Goal: Transaction & Acquisition: Download file/media

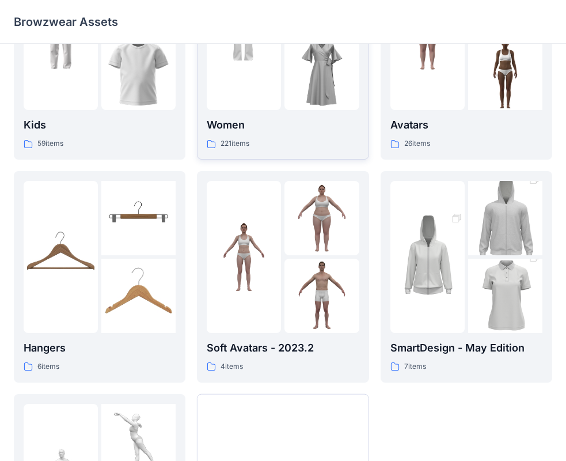
scroll to position [115, 0]
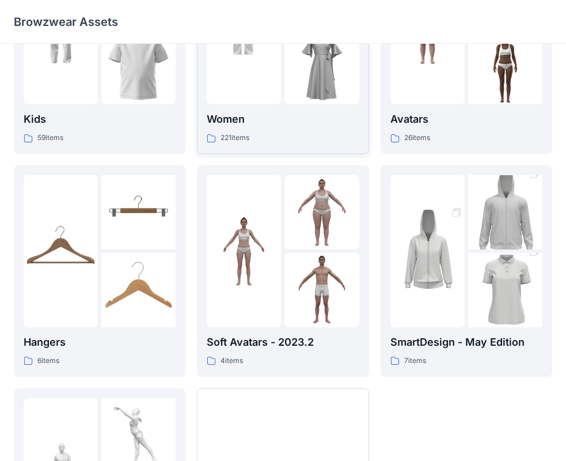
click at [322, 83] on img at bounding box center [322, 67] width 74 height 74
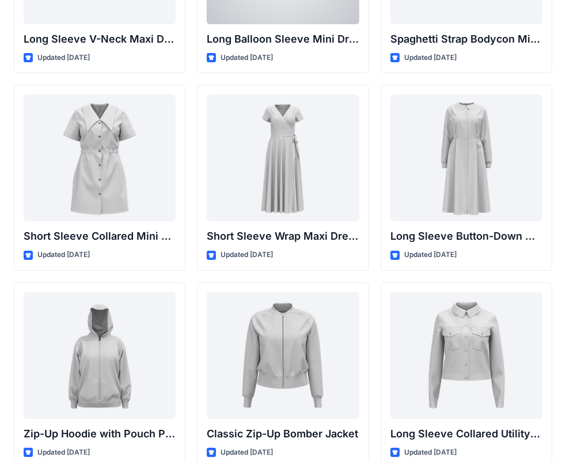
scroll to position [1968, 0]
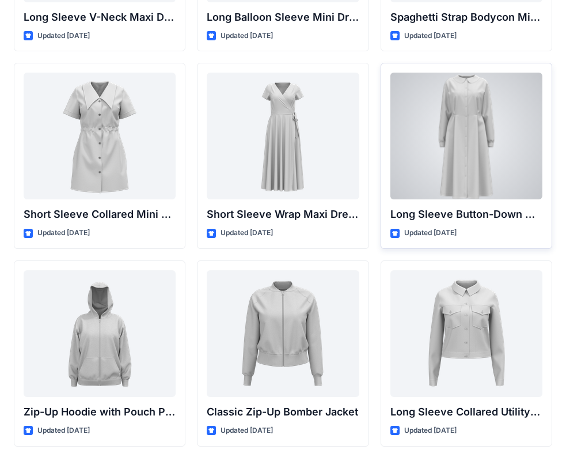
click at [464, 137] on div at bounding box center [467, 136] width 152 height 127
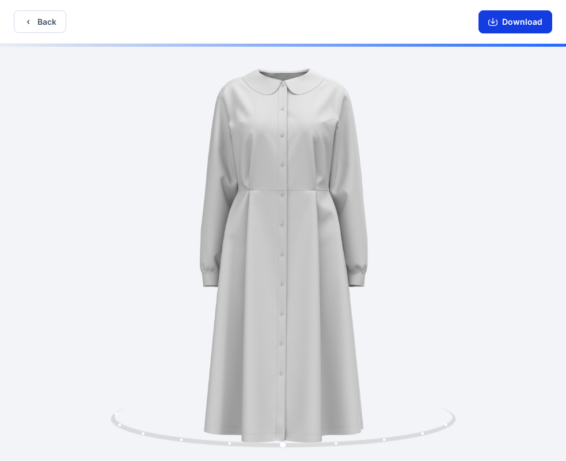
click at [490, 28] on button "Download" at bounding box center [516, 21] width 74 height 23
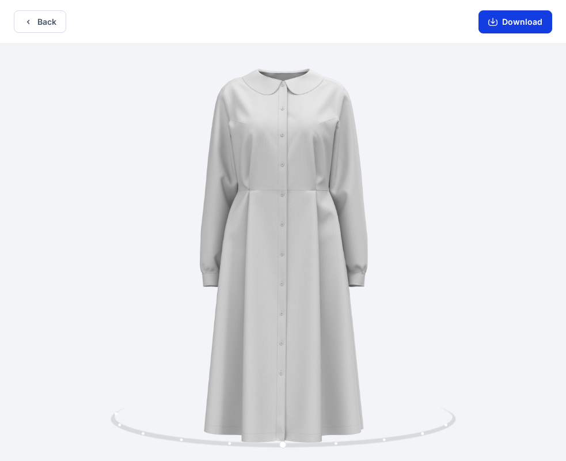
click at [496, 19] on icon "button" at bounding box center [493, 21] width 9 height 9
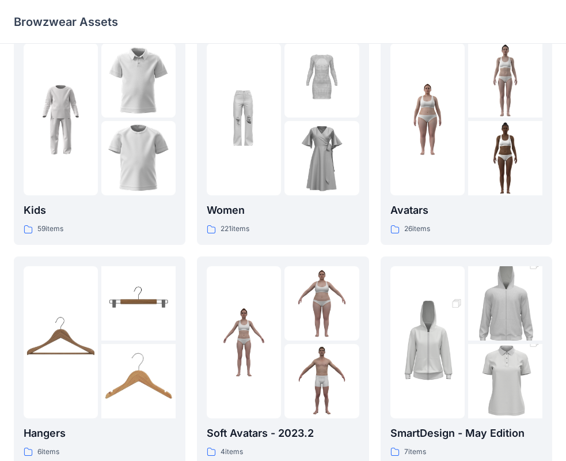
scroll to position [286, 0]
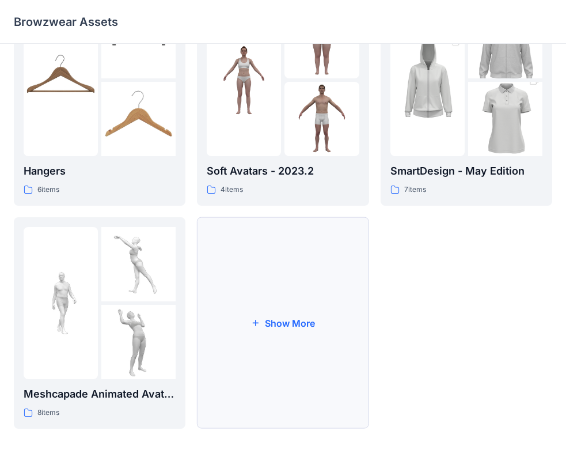
click at [305, 324] on button "Show More" at bounding box center [283, 322] width 172 height 211
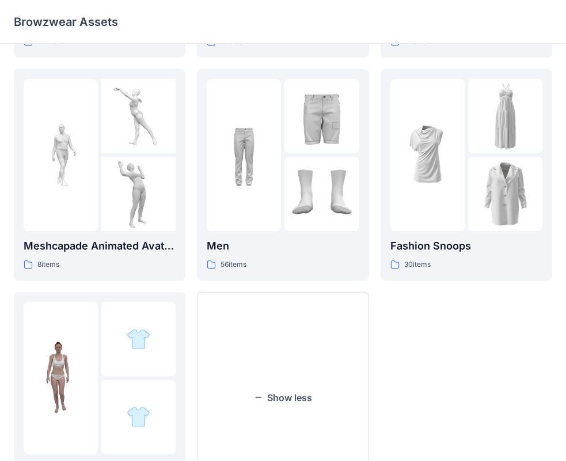
scroll to position [509, 0]
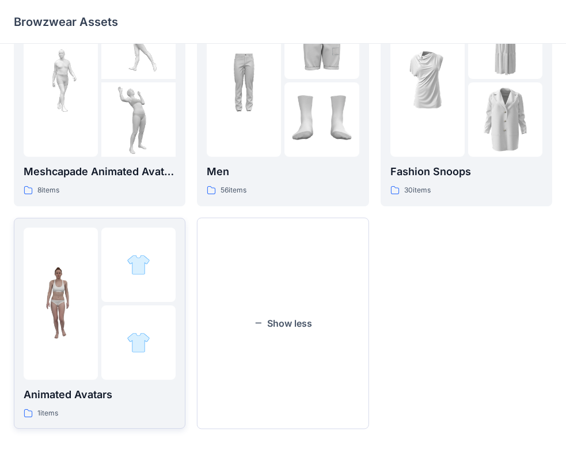
click at [50, 315] on img at bounding box center [61, 303] width 74 height 74
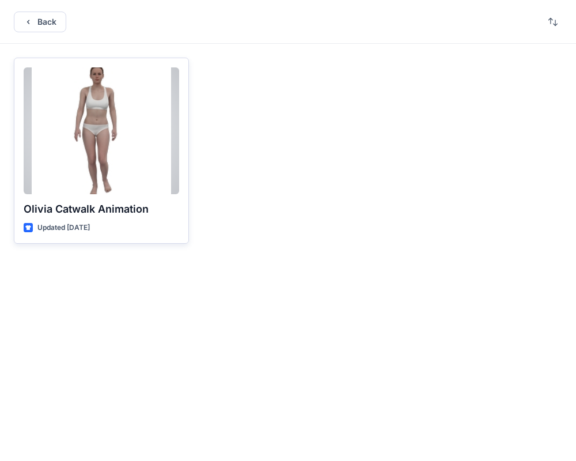
click at [110, 126] on div at bounding box center [102, 130] width 156 height 127
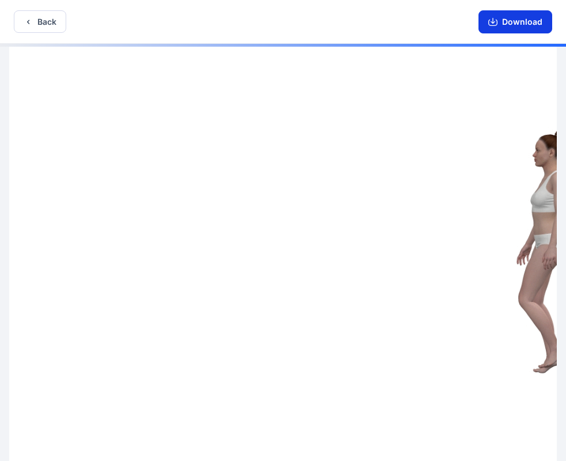
click at [524, 27] on button "Download" at bounding box center [516, 21] width 74 height 23
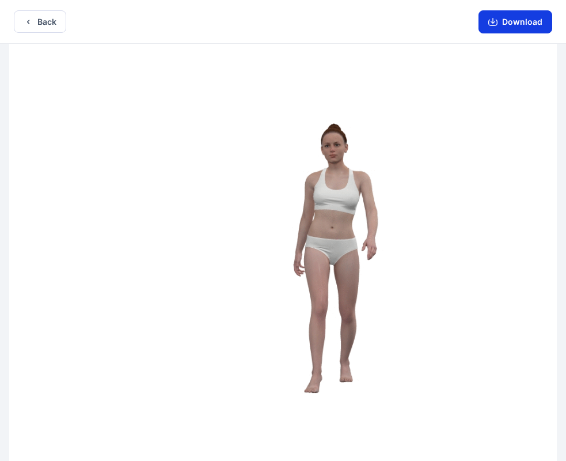
click at [518, 23] on button "Download" at bounding box center [516, 21] width 74 height 23
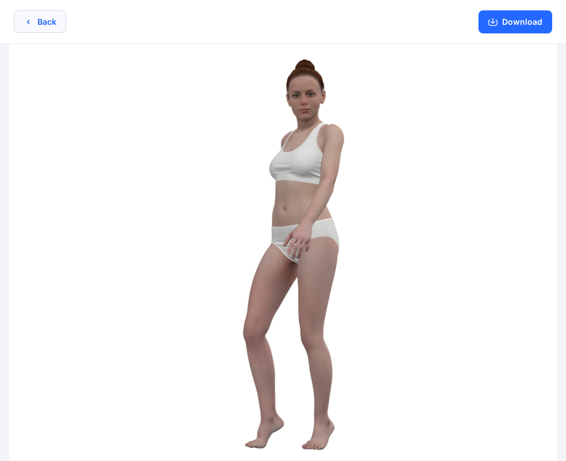
click at [48, 20] on button "Back" at bounding box center [40, 21] width 52 height 22
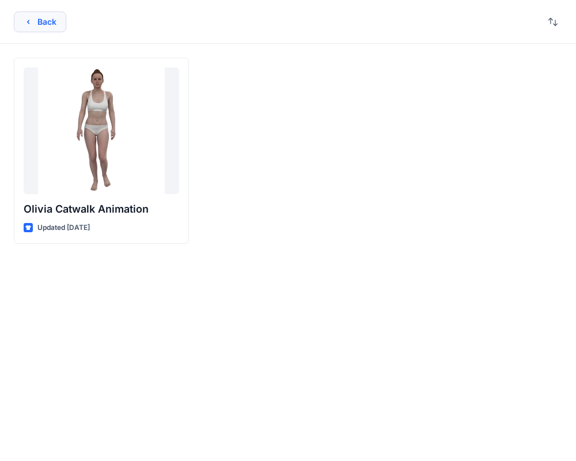
click at [46, 20] on button "Back" at bounding box center [40, 22] width 52 height 21
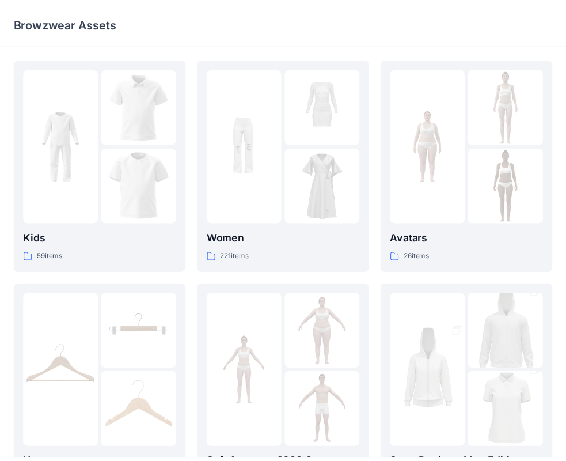
scroll to position [286, 0]
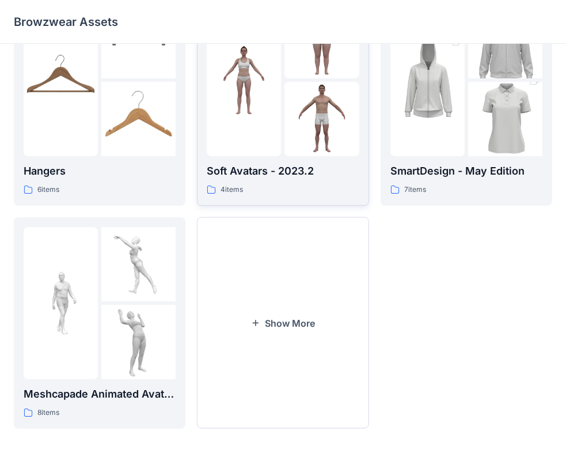
click at [293, 126] on img at bounding box center [322, 119] width 74 height 74
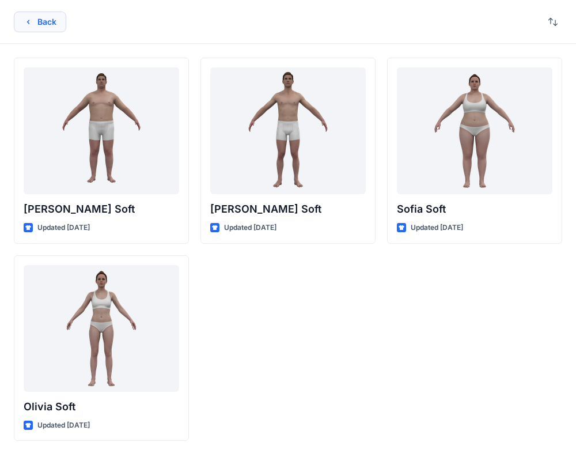
click at [22, 20] on button "Back" at bounding box center [40, 22] width 52 height 21
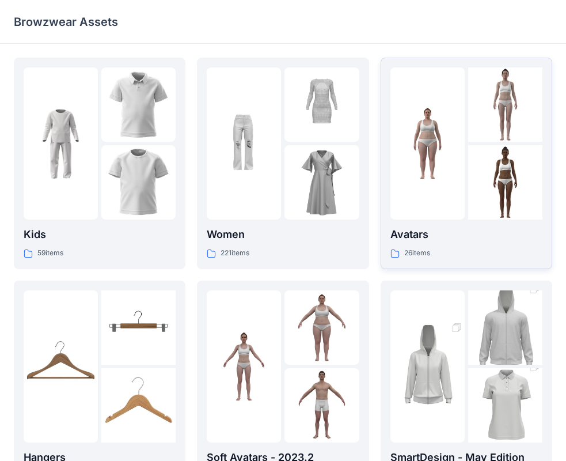
click at [455, 153] on img at bounding box center [428, 144] width 74 height 74
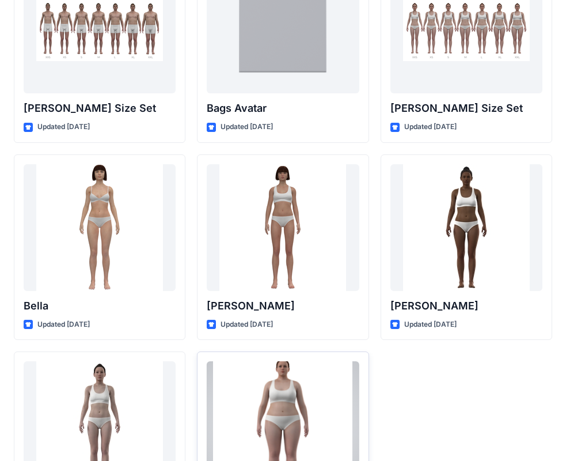
scroll to position [1260, 0]
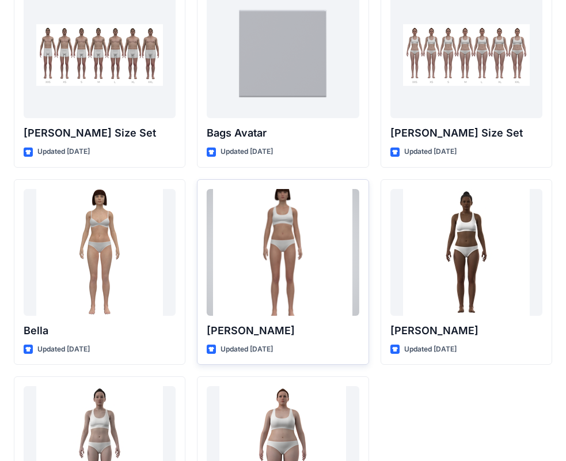
click at [304, 247] on div at bounding box center [283, 252] width 152 height 127
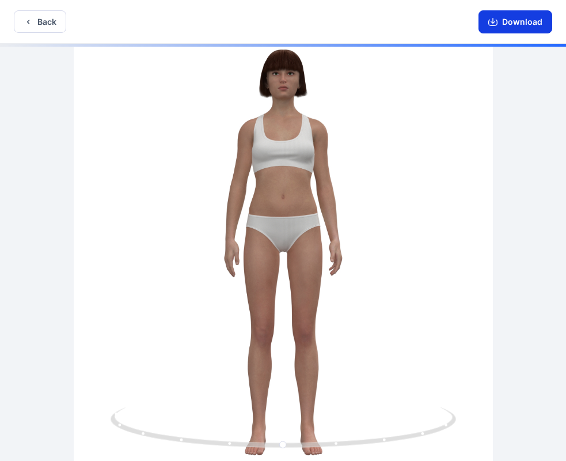
click at [512, 21] on button "Download" at bounding box center [516, 21] width 74 height 23
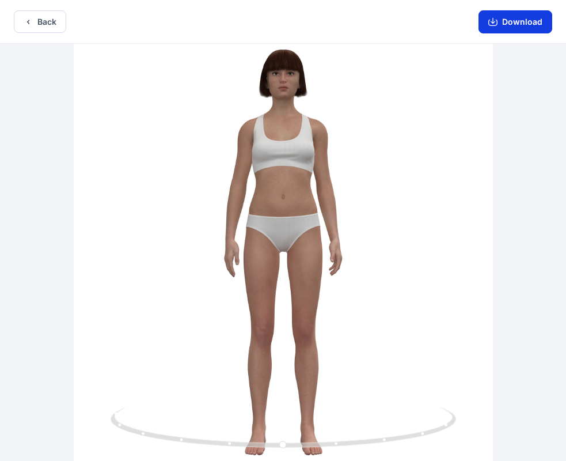
click at [502, 21] on button "Download" at bounding box center [516, 21] width 74 height 23
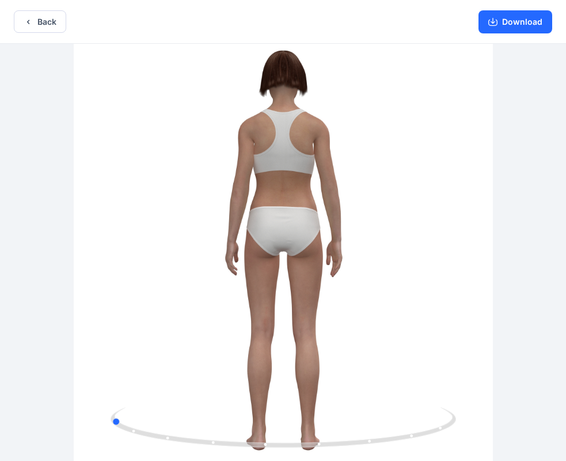
drag, startPoint x: 392, startPoint y: 230, endPoint x: 273, endPoint y: 158, distance: 140.1
click at [215, 167] on div at bounding box center [283, 253] width 566 height 419
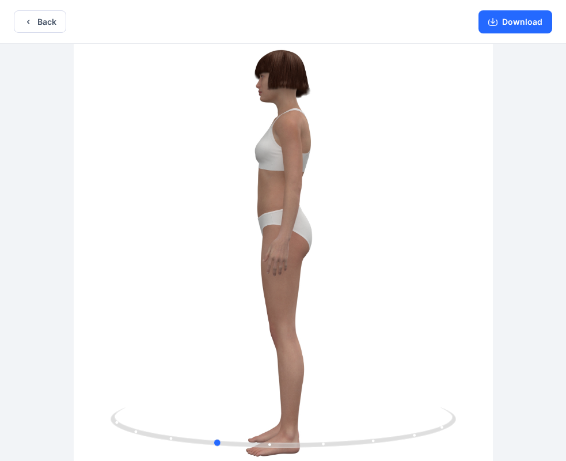
drag, startPoint x: 382, startPoint y: 239, endPoint x: 445, endPoint y: 79, distance: 171.5
click at [169, 215] on div at bounding box center [283, 253] width 566 height 419
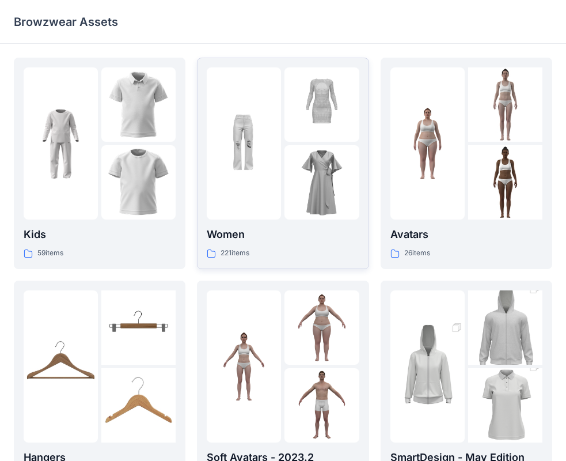
click at [281, 149] on img at bounding box center [244, 144] width 74 height 74
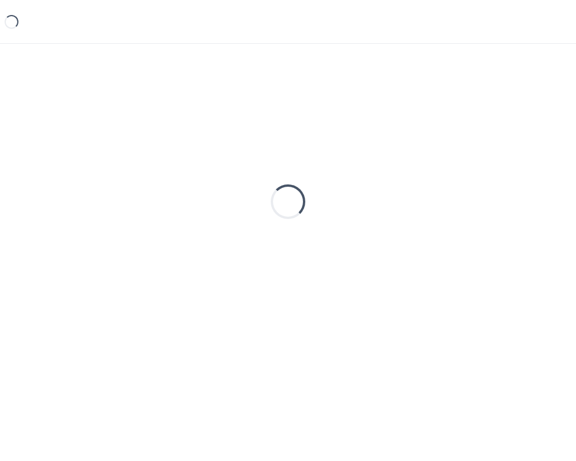
click at [281, 149] on div "Loading..." at bounding box center [288, 202] width 549 height 288
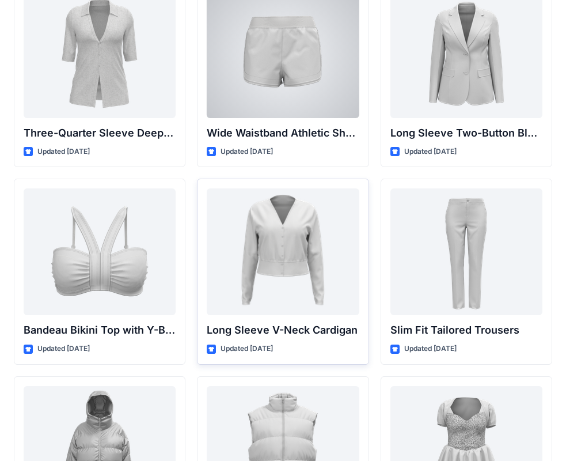
scroll to position [1064, 0]
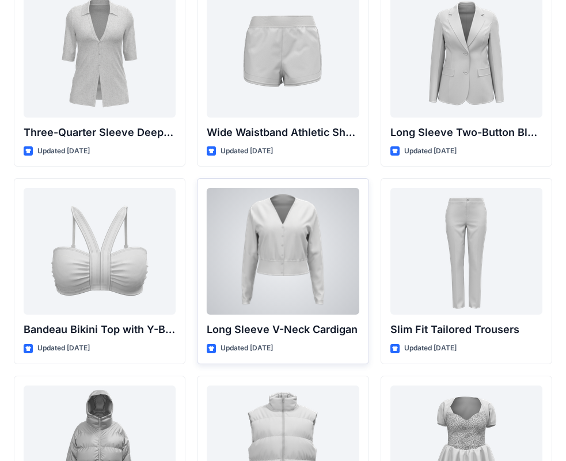
click at [275, 256] on div at bounding box center [283, 251] width 152 height 127
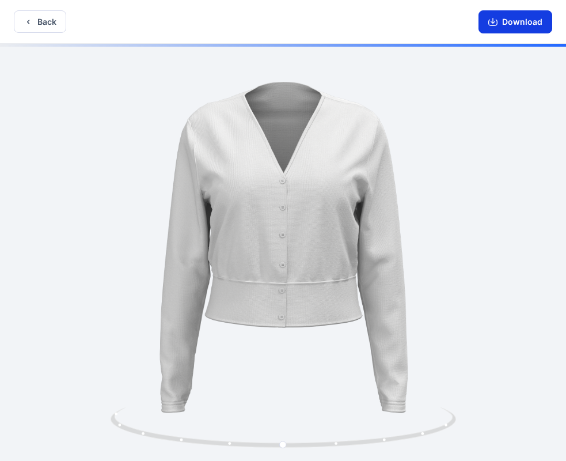
click at [514, 24] on button "Download" at bounding box center [516, 21] width 74 height 23
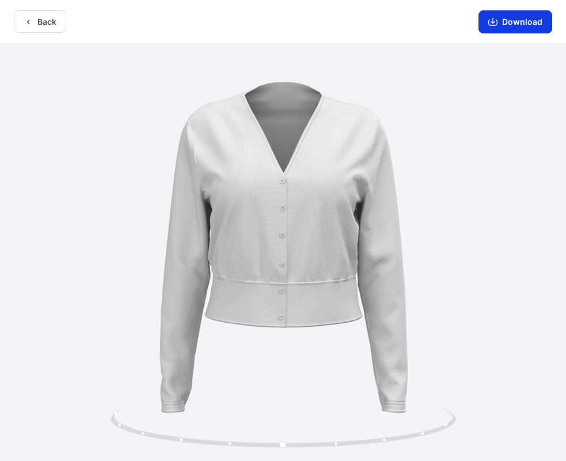
click at [526, 22] on button "Download" at bounding box center [516, 21] width 74 height 23
